Goal: Task Accomplishment & Management: Manage account settings

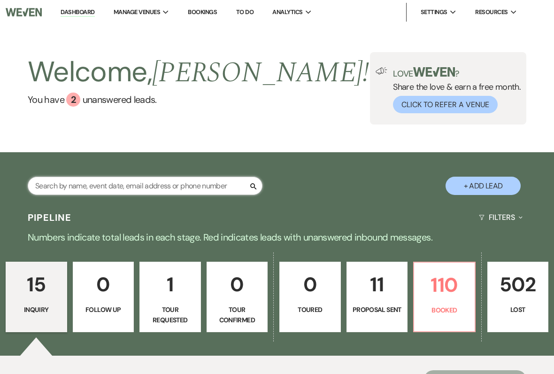
click at [72, 194] on input "text" at bounding box center [145, 185] width 235 height 18
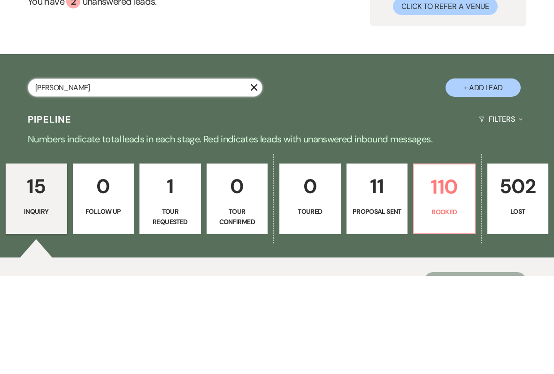
type input "[PERSON_NAME]"
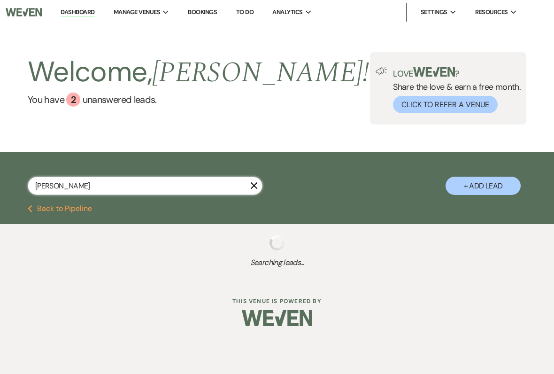
select select "8"
select select "5"
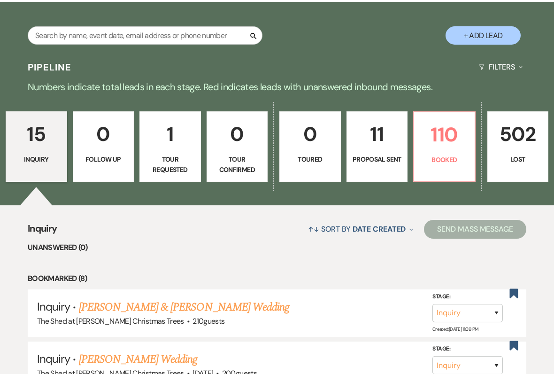
click at [451, 156] on p "Booked" at bounding box center [444, 159] width 49 height 10
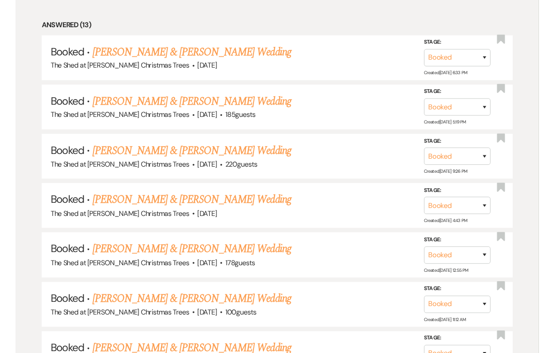
scroll to position [545, 0]
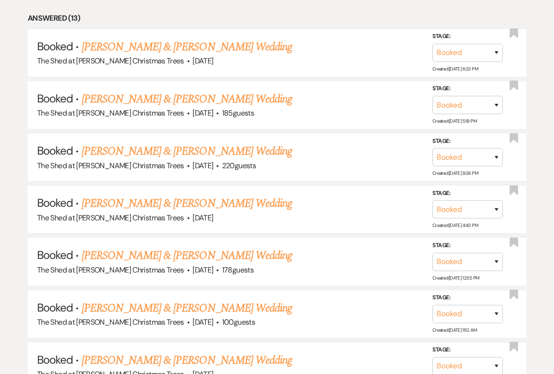
click at [196, 149] on link "[PERSON_NAME] & [PERSON_NAME] Wedding" at bounding box center [187, 151] width 210 height 17
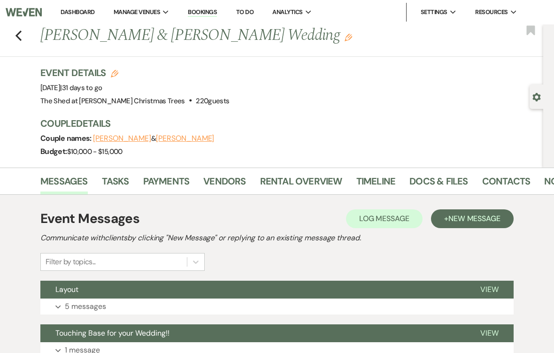
click at [446, 181] on link "Docs & Files" at bounding box center [438, 184] width 58 height 21
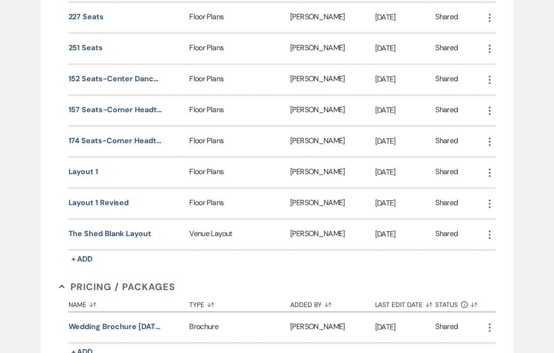
click at [120, 199] on button "Layout 1 Revised" at bounding box center [99, 203] width 61 height 11
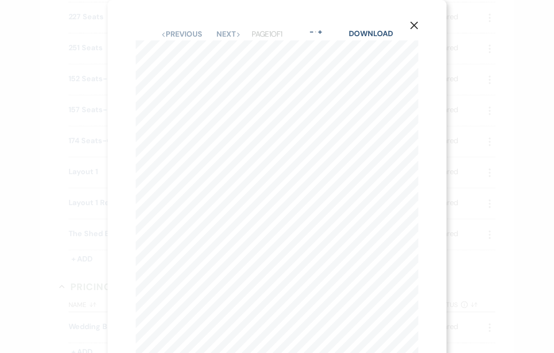
click at [417, 23] on icon "X" at bounding box center [414, 25] width 8 height 8
